Goal: Information Seeking & Learning: Learn about a topic

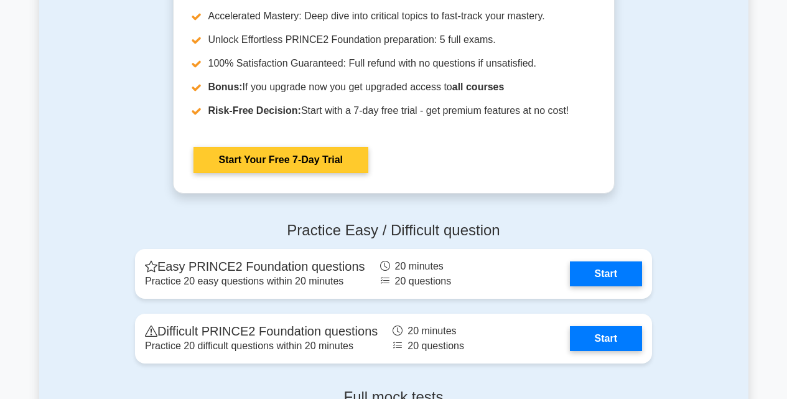
scroll to position [1556, 0]
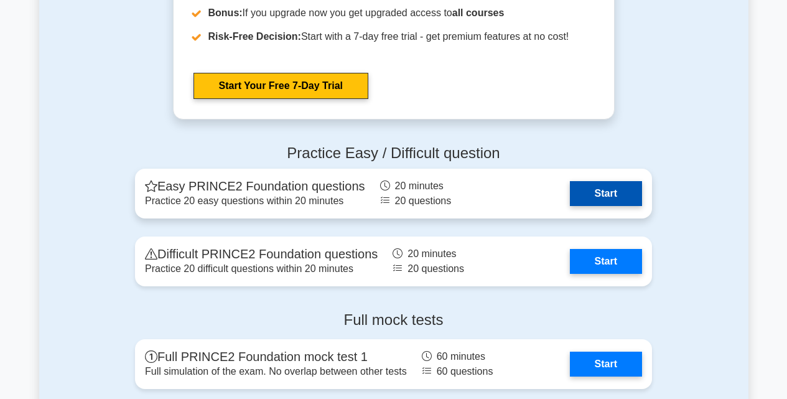
click at [604, 189] on link "Start" at bounding box center [606, 193] width 72 height 25
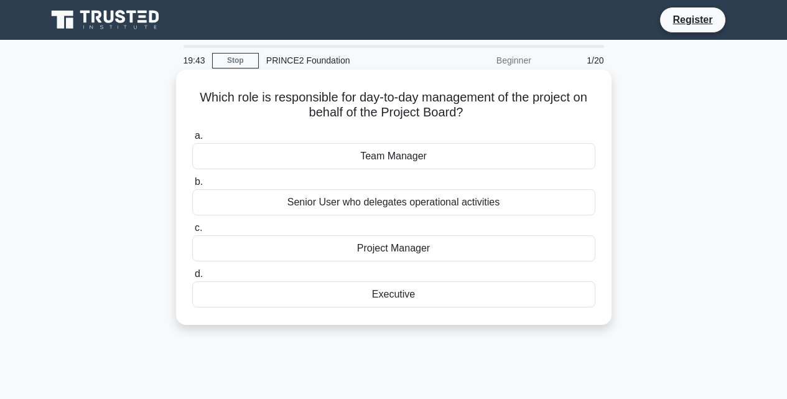
click at [414, 247] on div "Project Manager" at bounding box center [393, 248] width 403 height 26
click at [192, 232] on input "c. Project Manager" at bounding box center [192, 228] width 0 height 8
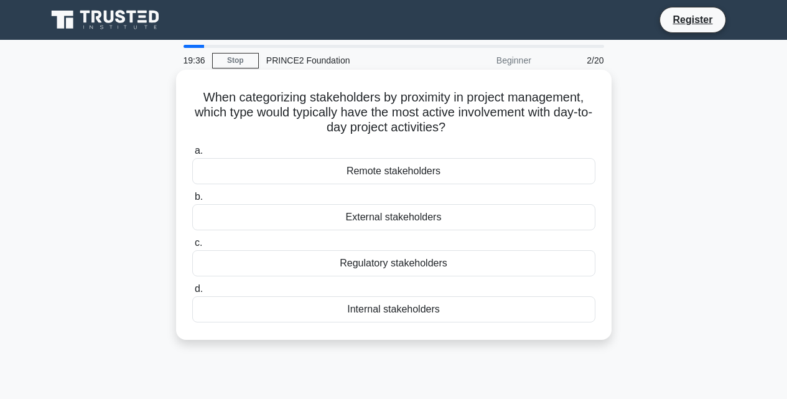
click at [416, 253] on div "Regulatory stakeholders" at bounding box center [393, 263] width 403 height 26
click at [192, 247] on input "c. Regulatory stakeholders" at bounding box center [192, 243] width 0 height 8
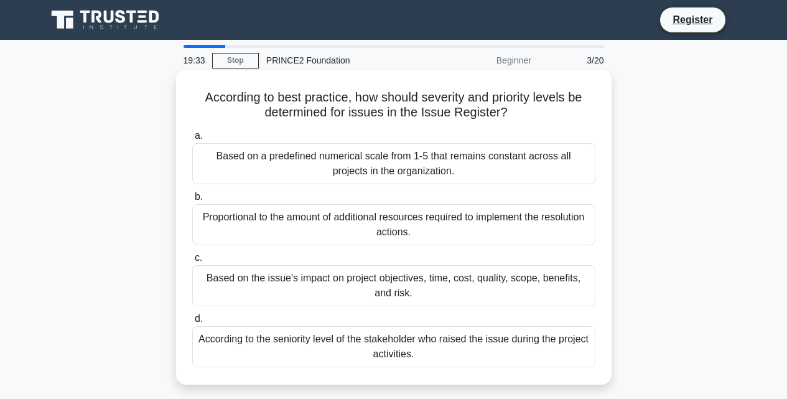
click at [405, 219] on div "Proportional to the amount of additional resources required to implement the re…" at bounding box center [393, 224] width 403 height 41
click at [192, 201] on input "b. Proportional to the amount of additional resources required to implement the…" at bounding box center [192, 197] width 0 height 8
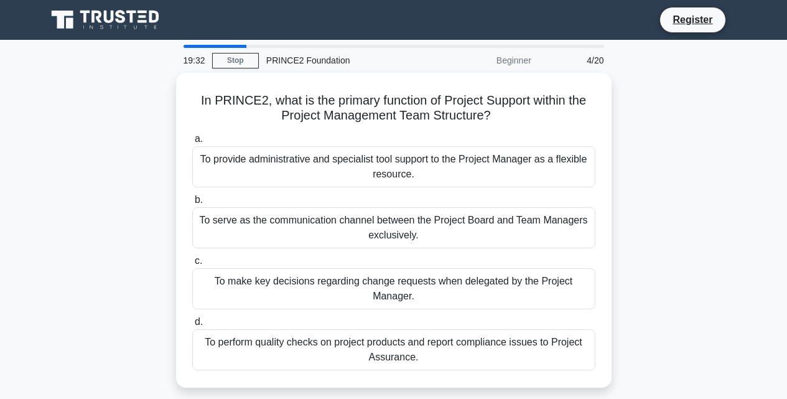
click at [405, 219] on div "To serve as the communication channel between the Project Board and Team Manage…" at bounding box center [393, 227] width 403 height 41
click at [192, 204] on input "b. To serve as the communication channel between the Project Board and Team Man…" at bounding box center [192, 200] width 0 height 8
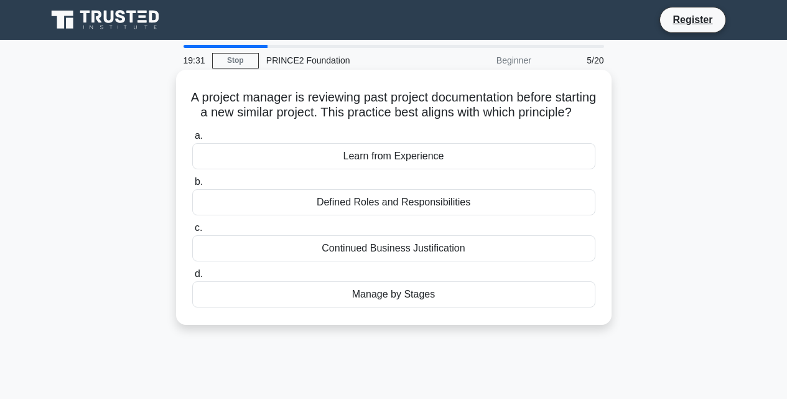
click at [405, 215] on div "Defined Roles and Responsibilities" at bounding box center [393, 202] width 403 height 26
click at [192, 186] on input "b. Defined Roles and Responsibilities" at bounding box center [192, 182] width 0 height 8
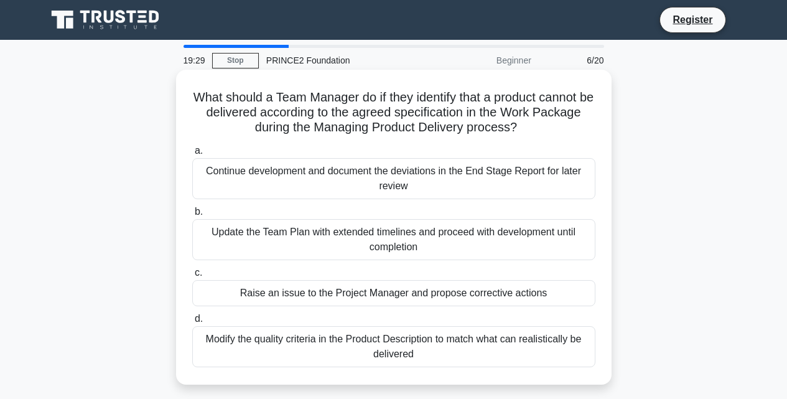
click at [405, 236] on div "Update the Team Plan with extended timelines and proceed with development until…" at bounding box center [393, 239] width 403 height 41
click at [192, 216] on input "b. Update the Team Plan with extended timelines and proceed with development un…" at bounding box center [192, 212] width 0 height 8
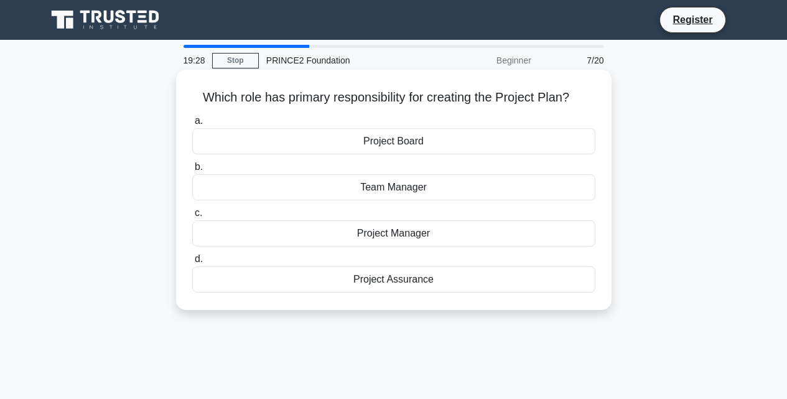
click at [390, 230] on div "Project Manager" at bounding box center [393, 233] width 403 height 26
click at [192, 217] on input "c. Project Manager" at bounding box center [192, 213] width 0 height 8
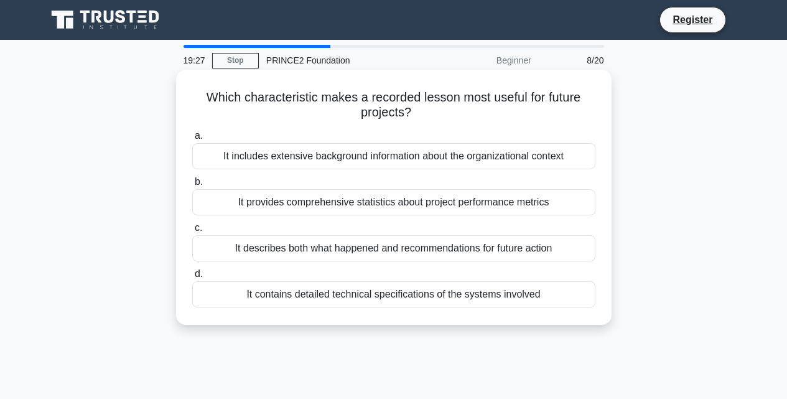
click at [390, 248] on div "It describes both what happened and recommendations for future action" at bounding box center [393, 248] width 403 height 26
click at [192, 232] on input "c. It describes both what happened and recommendations for future action" at bounding box center [192, 228] width 0 height 8
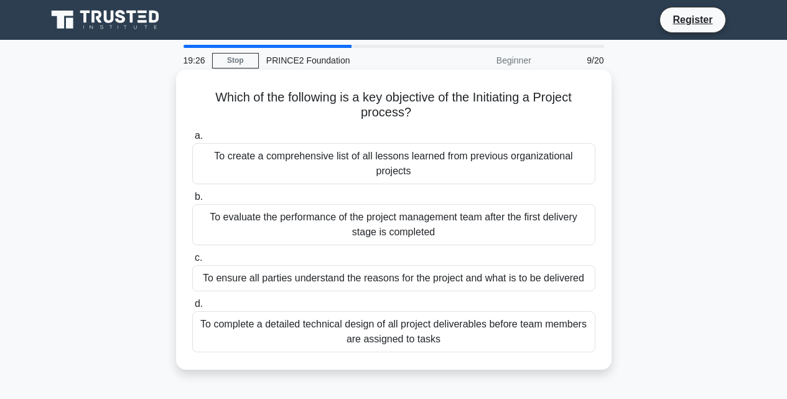
click at [399, 276] on div "To ensure all parties understand the reasons for the project and what is to be …" at bounding box center [393, 278] width 403 height 26
click at [192, 262] on input "c. To ensure all parties understand the reasons for the project and what is to …" at bounding box center [192, 258] width 0 height 8
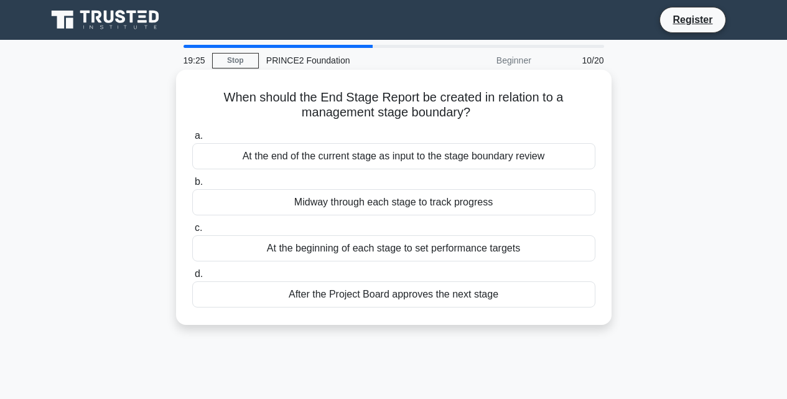
click at [375, 156] on div "At the end of the current stage as input to the stage boundary review" at bounding box center [393, 156] width 403 height 26
click at [192, 140] on input "a. At the end of the current stage as input to the stage boundary review" at bounding box center [192, 136] width 0 height 8
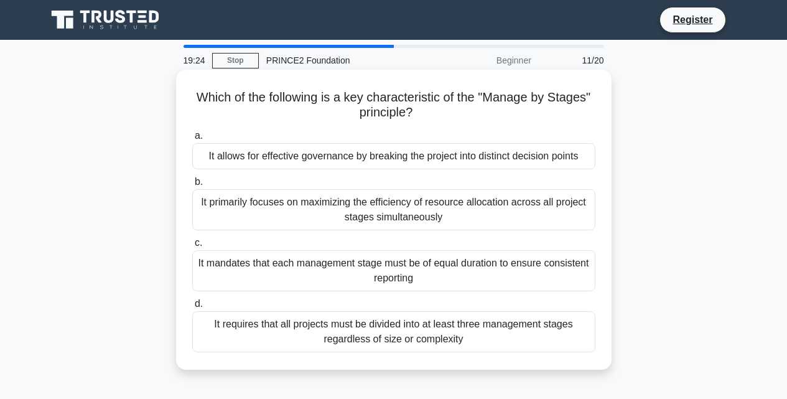
click at [377, 213] on div "It primarily focuses on maximizing the efficiency of resource allocation across…" at bounding box center [393, 209] width 403 height 41
click at [192, 186] on input "b. It primarily focuses on maximizing the efficiency of resource allocation acr…" at bounding box center [192, 182] width 0 height 8
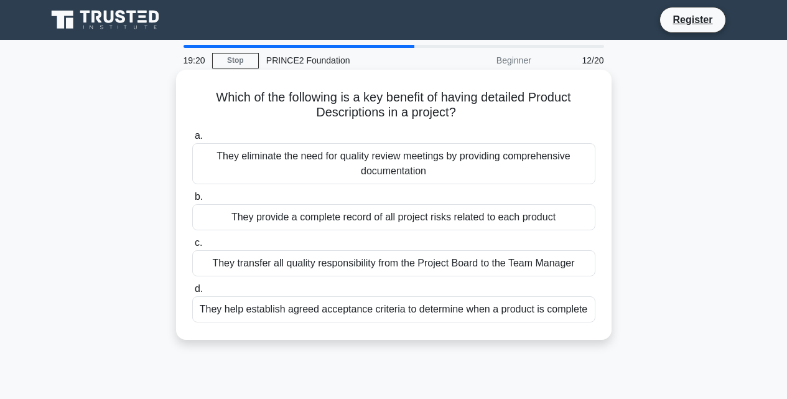
click at [382, 229] on div "They provide a complete record of all project risks related to each product" at bounding box center [393, 217] width 403 height 26
click at [192, 201] on input "b. They provide a complete record of all project risks related to each product" at bounding box center [192, 197] width 0 height 8
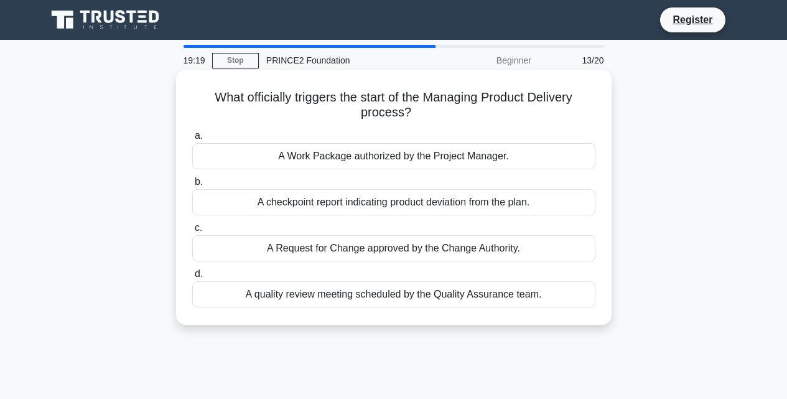
click at [385, 248] on div "A Request for Change approved by the Change Authority." at bounding box center [393, 248] width 403 height 26
click at [192, 232] on input "c. A Request for Change approved by the Change Authority." at bounding box center [192, 228] width 0 height 8
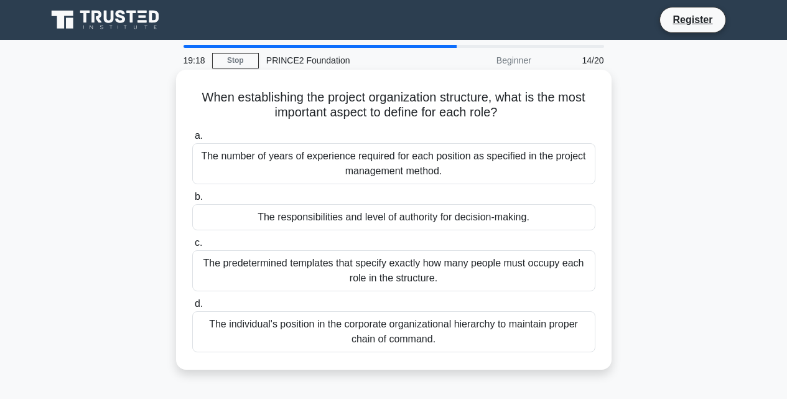
click at [398, 286] on div "The predetermined templates that specify exactly how many people must occupy ea…" at bounding box center [393, 270] width 403 height 41
click at [192, 247] on input "c. The predetermined templates that specify exactly how many people must occupy…" at bounding box center [192, 243] width 0 height 8
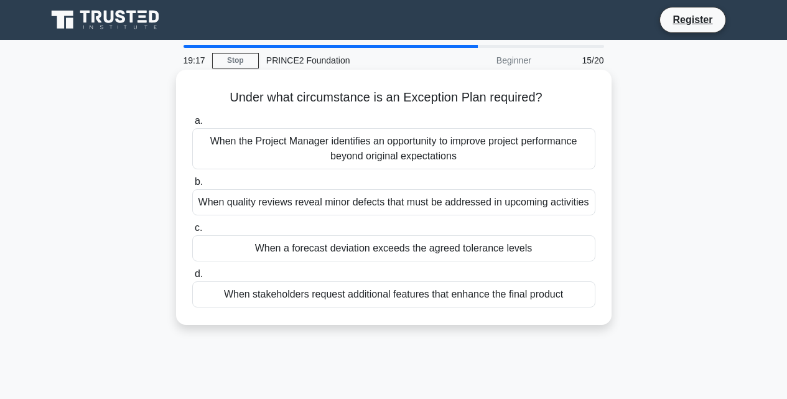
click at [377, 175] on label "b. When quality reviews reveal minor defects that must be addressed in upcoming…" at bounding box center [393, 194] width 403 height 41
click at [192, 178] on input "b. When quality reviews reveal minor defects that must be addressed in upcoming…" at bounding box center [192, 182] width 0 height 8
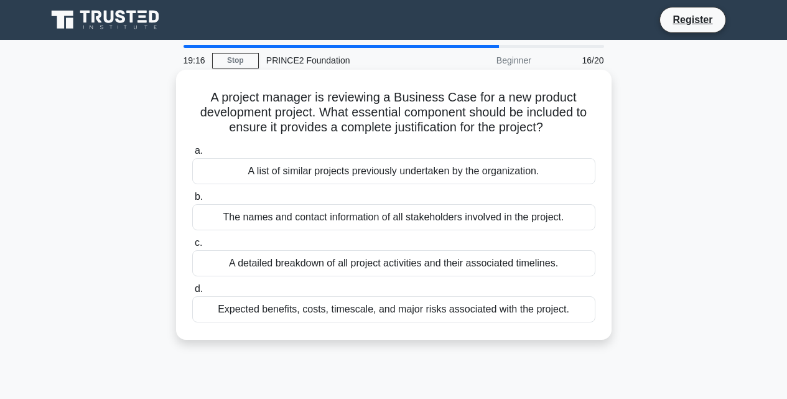
click at [383, 232] on div "a. A list of similar projects previously undertaken by the organization. b. The…" at bounding box center [394, 233] width 418 height 184
click at [370, 132] on h5 "A project manager is reviewing a Business Case for a new product development pr…" at bounding box center [394, 113] width 406 height 46
click at [375, 172] on div "A list of similar projects previously undertaken by the organization." at bounding box center [393, 171] width 403 height 26
click at [192, 155] on input "a. A list of similar projects previously undertaken by the organization." at bounding box center [192, 151] width 0 height 8
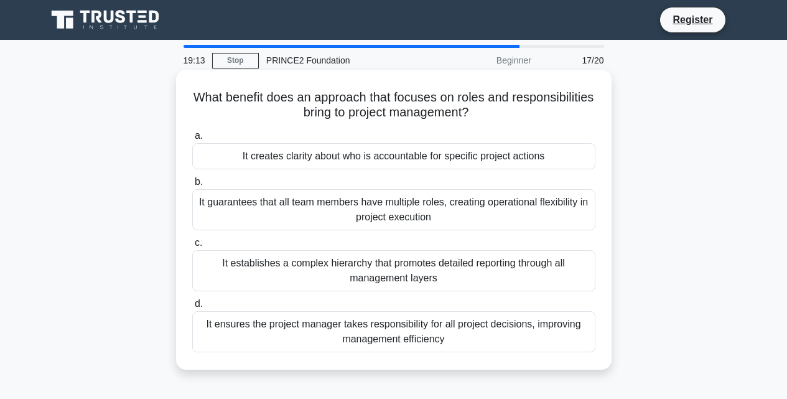
click at [392, 220] on div "It guarantees that all team members have multiple roles, creating operational f…" at bounding box center [393, 209] width 403 height 41
click at [410, 274] on div "It establishes a complex hierarchy that promotes detailed reporting through all…" at bounding box center [393, 270] width 403 height 41
click at [192, 247] on input "c. It establishes a complex hierarchy that promotes detailed reporting through …" at bounding box center [192, 243] width 0 height 8
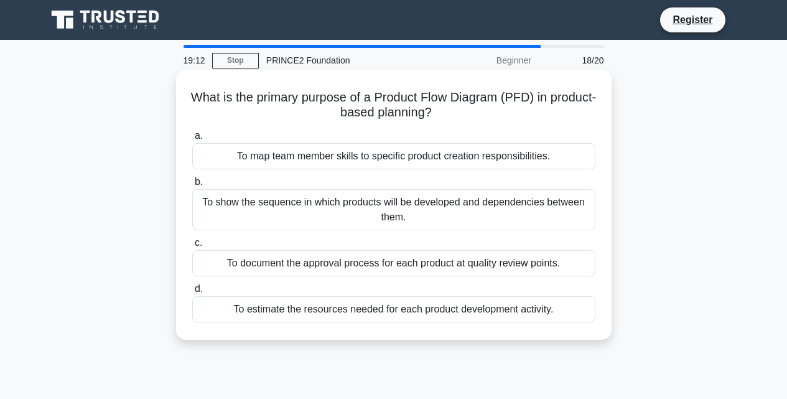
click at [379, 158] on div "To map team member skills to specific product creation responsibilities." at bounding box center [393, 156] width 403 height 26
click at [192, 140] on input "a. To map team member skills to specific product creation responsibilities." at bounding box center [192, 136] width 0 height 8
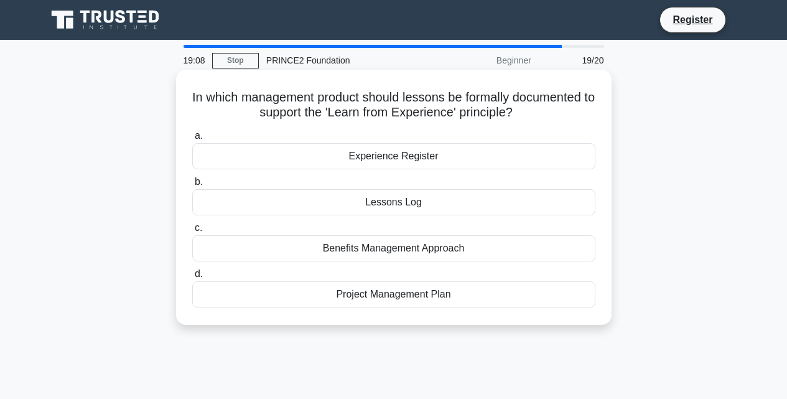
click at [400, 207] on div "Lessons Log" at bounding box center [393, 202] width 403 height 26
click at [192, 186] on input "b. Lessons Log" at bounding box center [192, 182] width 0 height 8
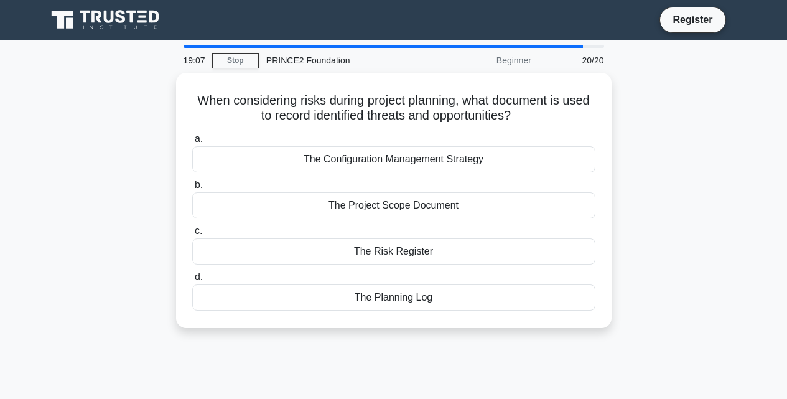
click at [400, 207] on div "The Project Scope Document" at bounding box center [393, 205] width 403 height 26
click at [192, 189] on input "b. The Project Scope Document" at bounding box center [192, 185] width 0 height 8
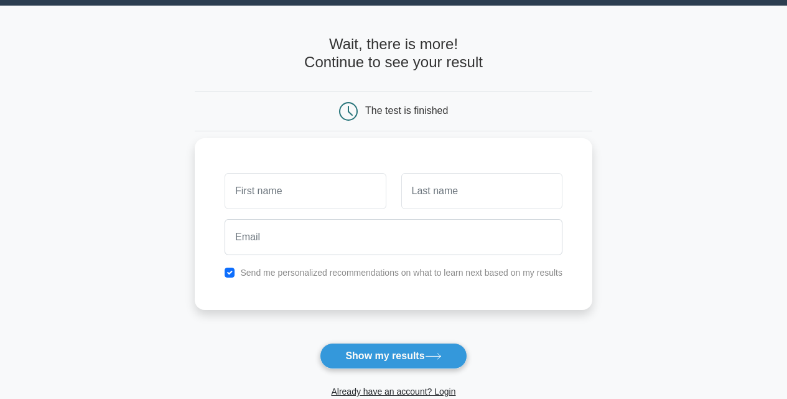
scroll to position [62, 0]
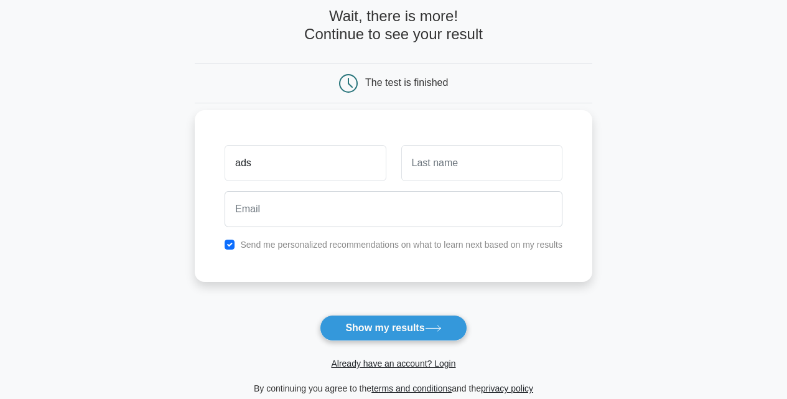
type input "ads"
click at [459, 174] on input "text" at bounding box center [482, 163] width 161 height 36
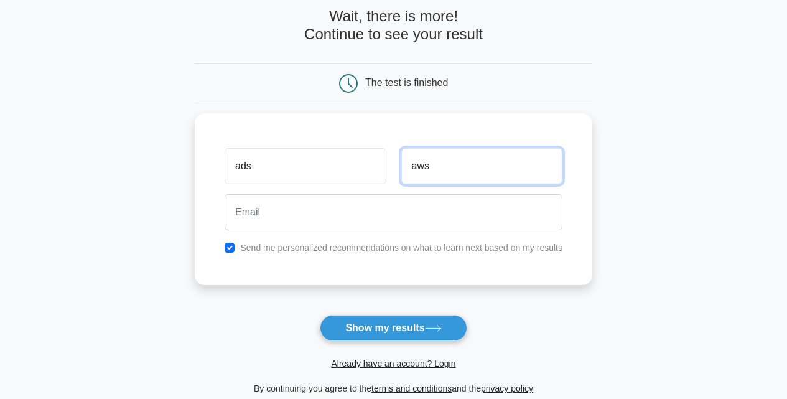
type input "aws"
click at [428, 311] on form "Wait, there is more! Continue to see your result The test is finished ads aws" at bounding box center [394, 201] width 398 height 388
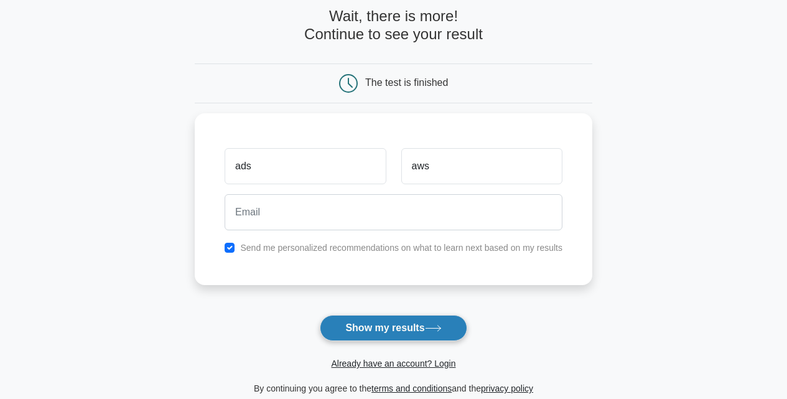
click at [428, 322] on button "Show my results" at bounding box center [393, 328] width 147 height 26
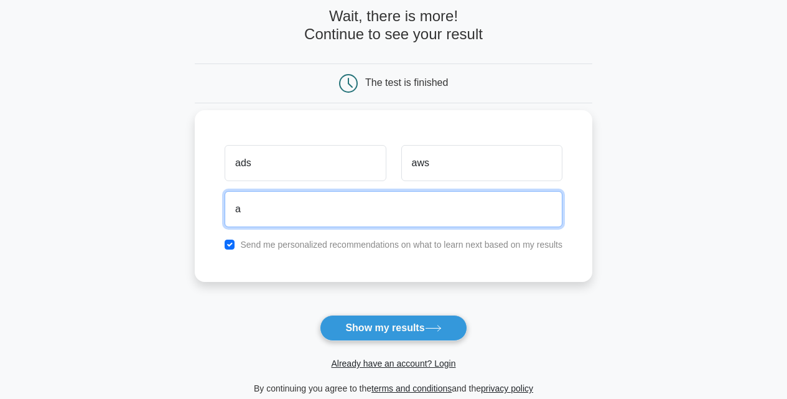
click at [332, 208] on input "a" at bounding box center [394, 209] width 338 height 36
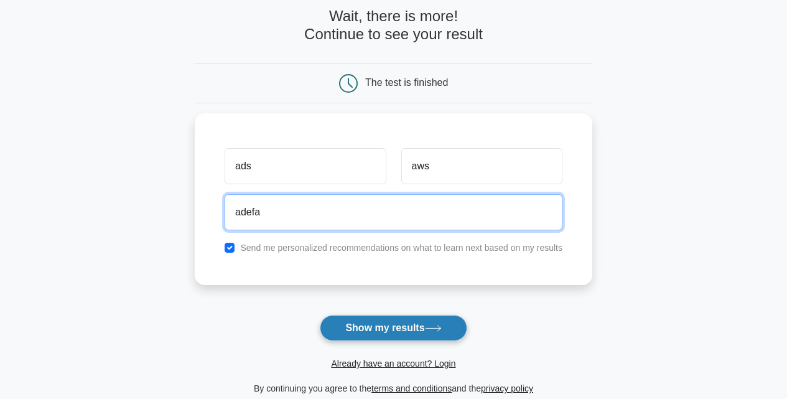
type input "adefa"
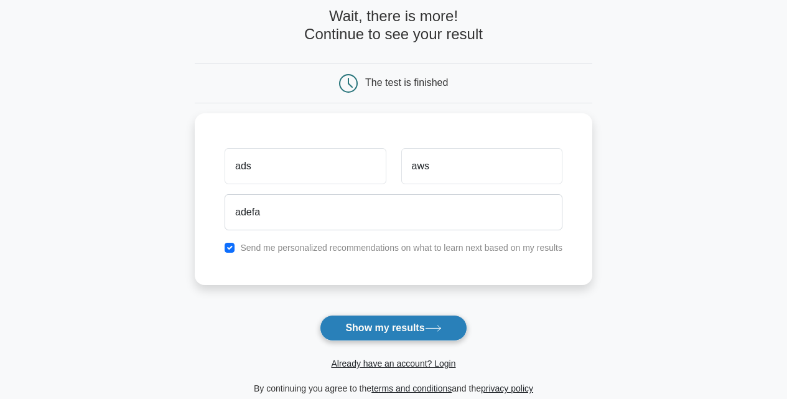
click at [389, 323] on button "Show my results" at bounding box center [393, 328] width 147 height 26
